Goal: Navigation & Orientation: Find specific page/section

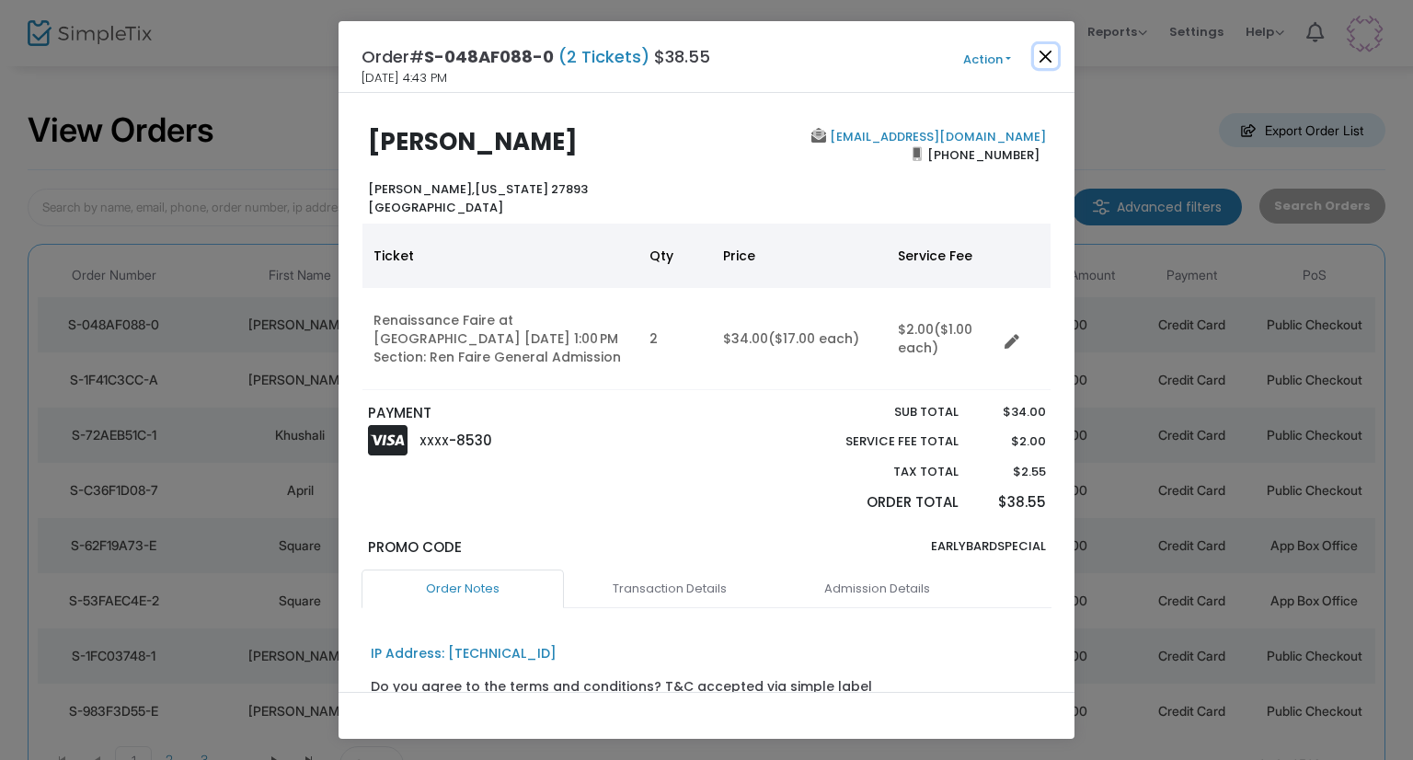
click at [1045, 56] on button "Close" at bounding box center [1046, 56] width 24 height 24
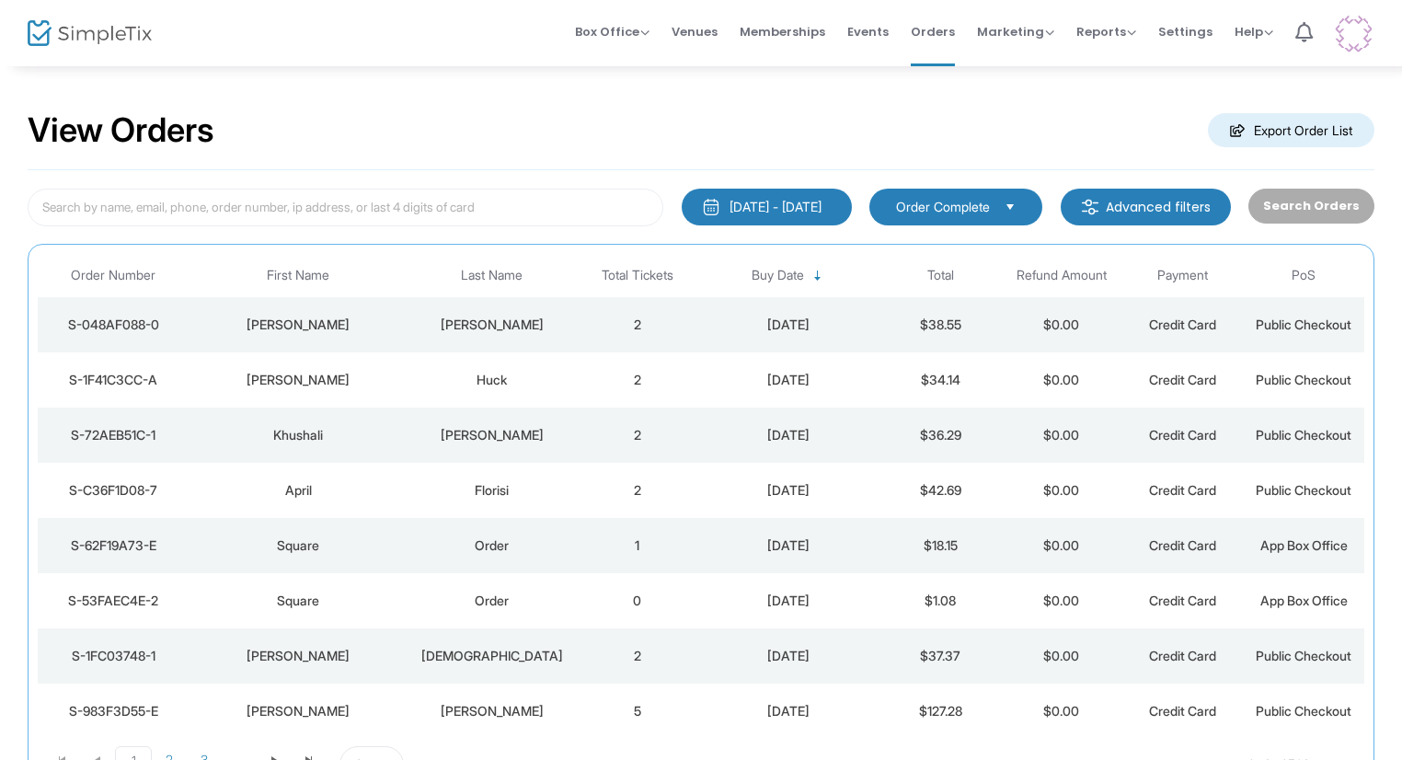
click at [735, 371] on div "[DATE]" at bounding box center [789, 380] width 173 height 18
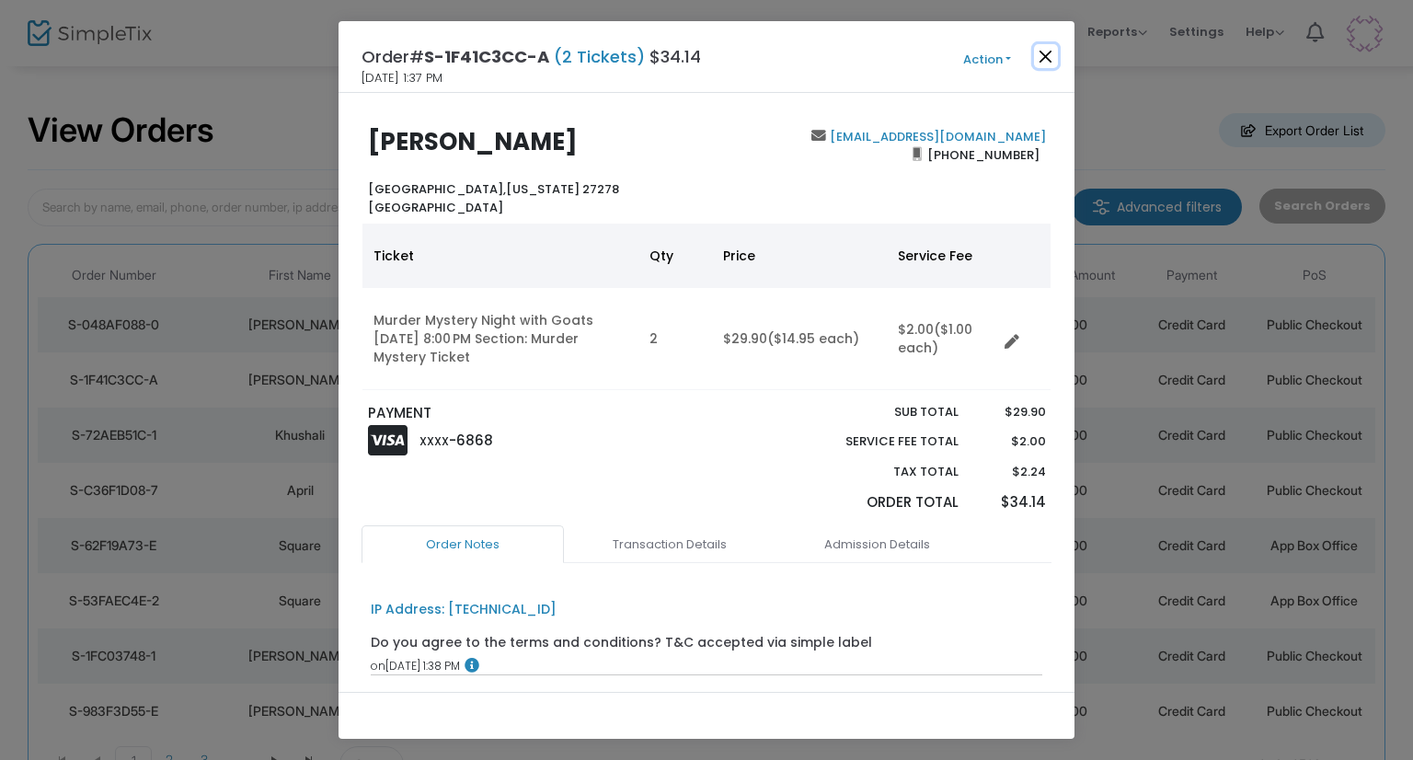
click at [1048, 55] on button "Close" at bounding box center [1046, 56] width 24 height 24
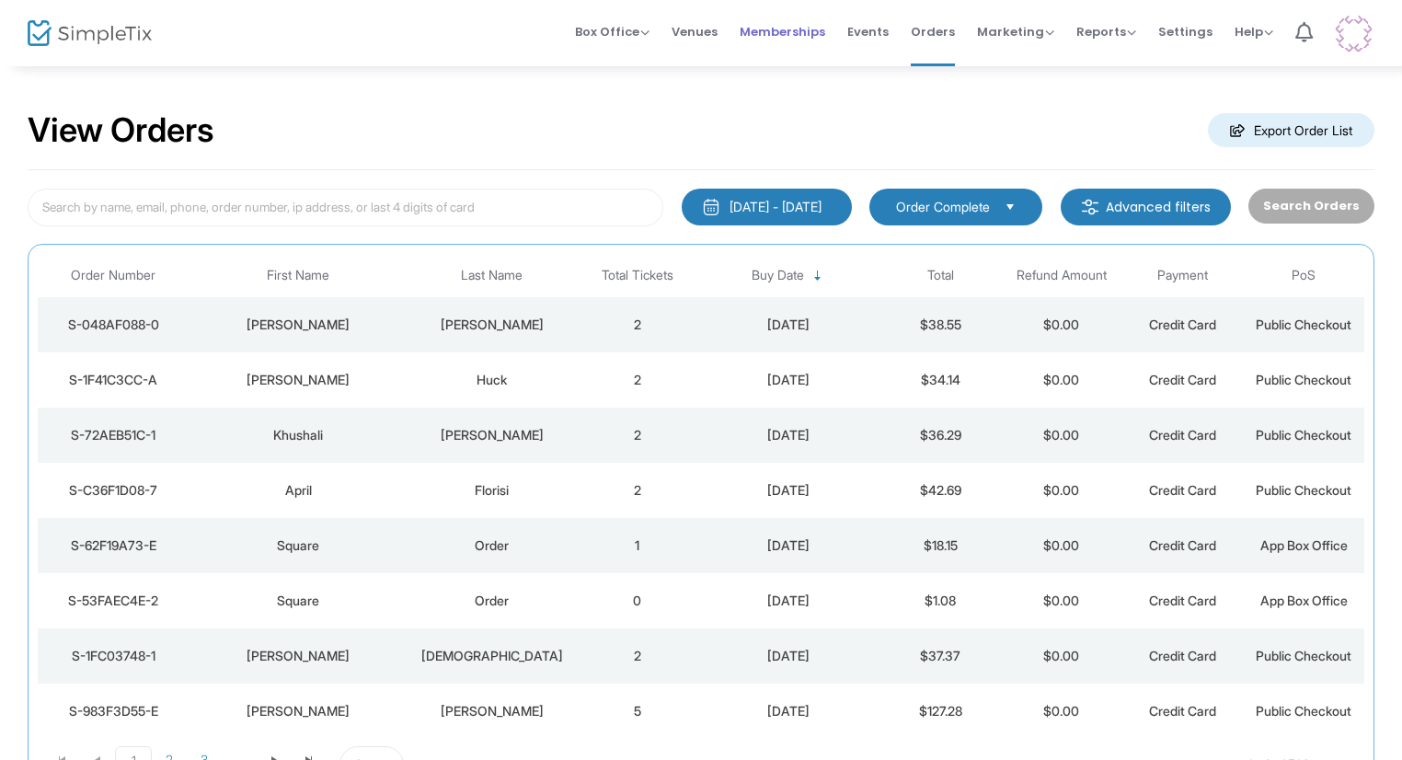
click at [783, 21] on span "Memberships" at bounding box center [783, 31] width 86 height 47
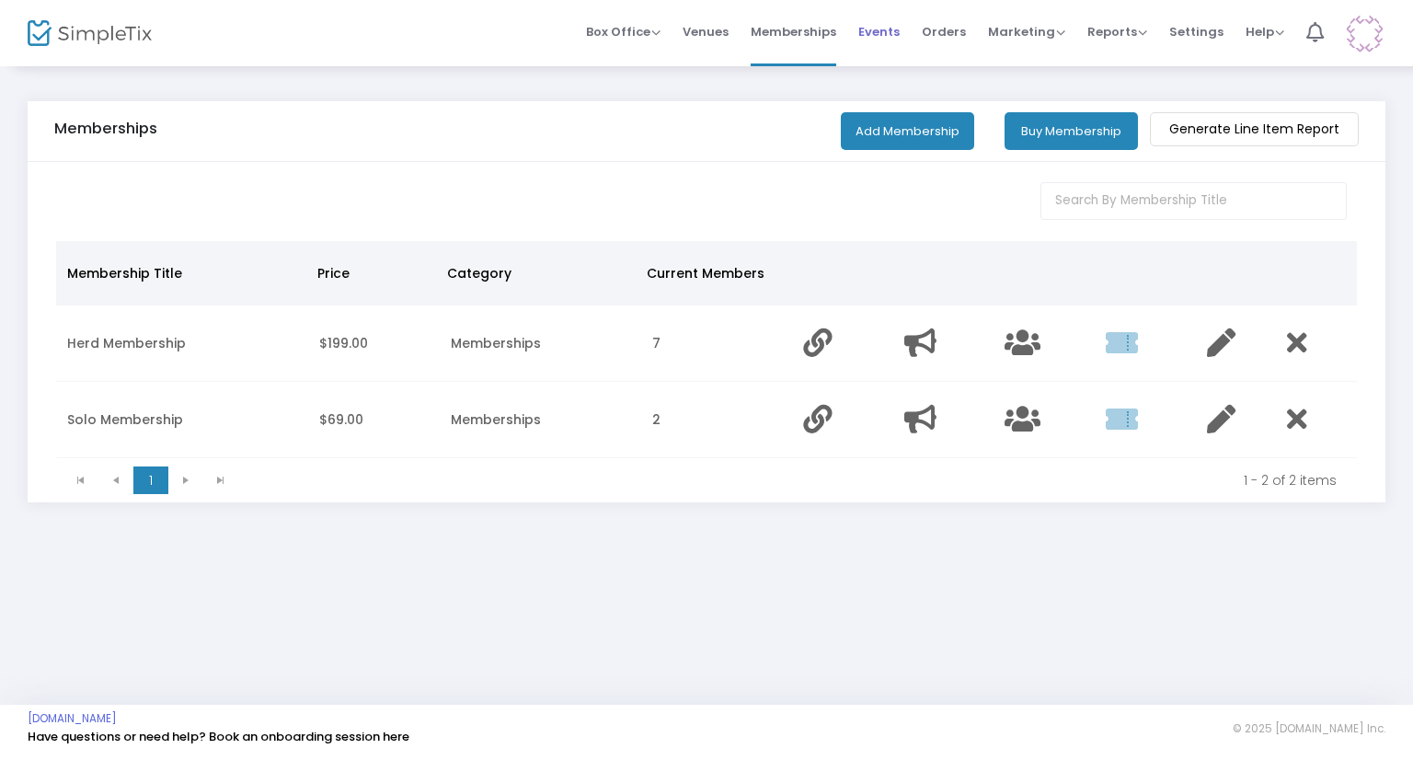
click at [875, 46] on span "Events" at bounding box center [878, 31] width 41 height 47
